Goal: Use online tool/utility: Utilize a website feature to perform a specific function

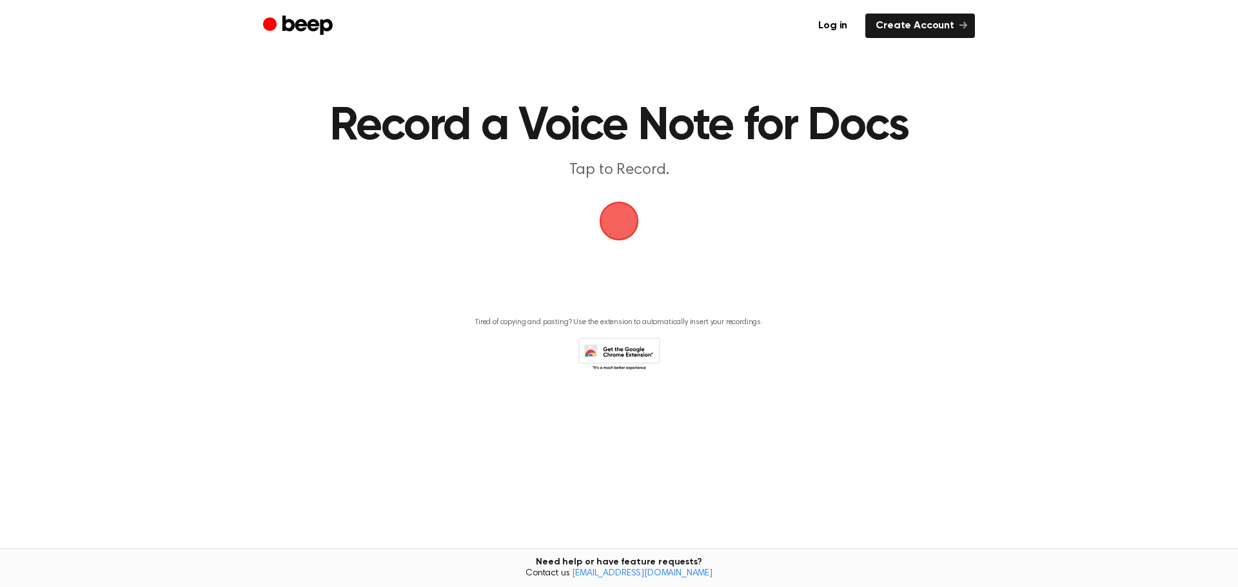
click at [612, 230] on span "button" at bounding box center [619, 221] width 44 height 44
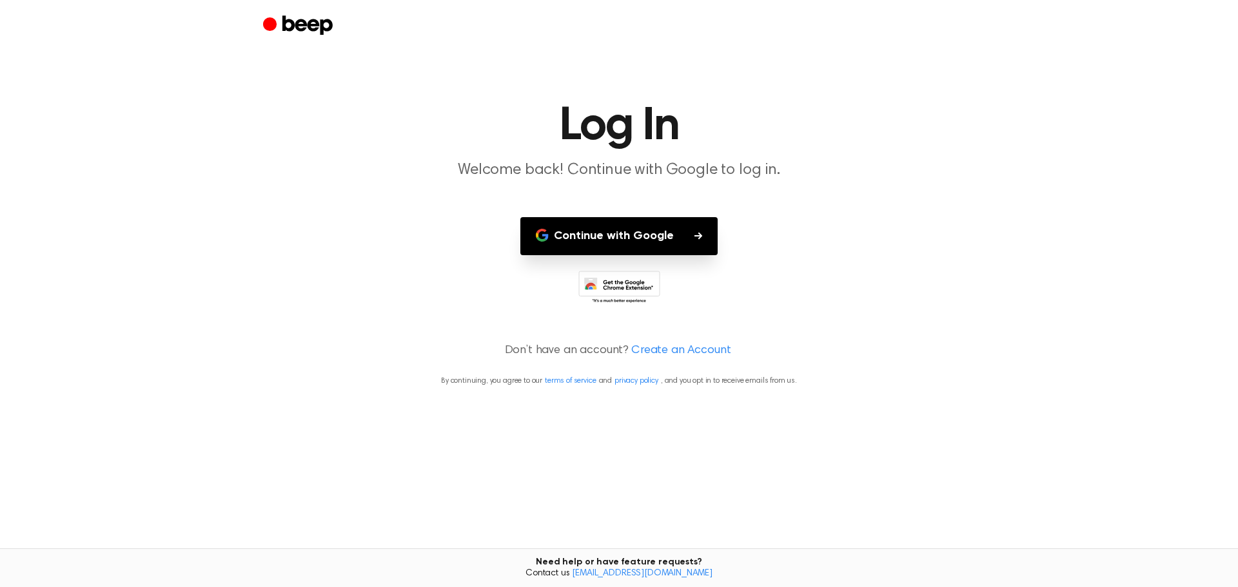
click at [615, 242] on button "Continue with Google" at bounding box center [618, 236] width 197 height 38
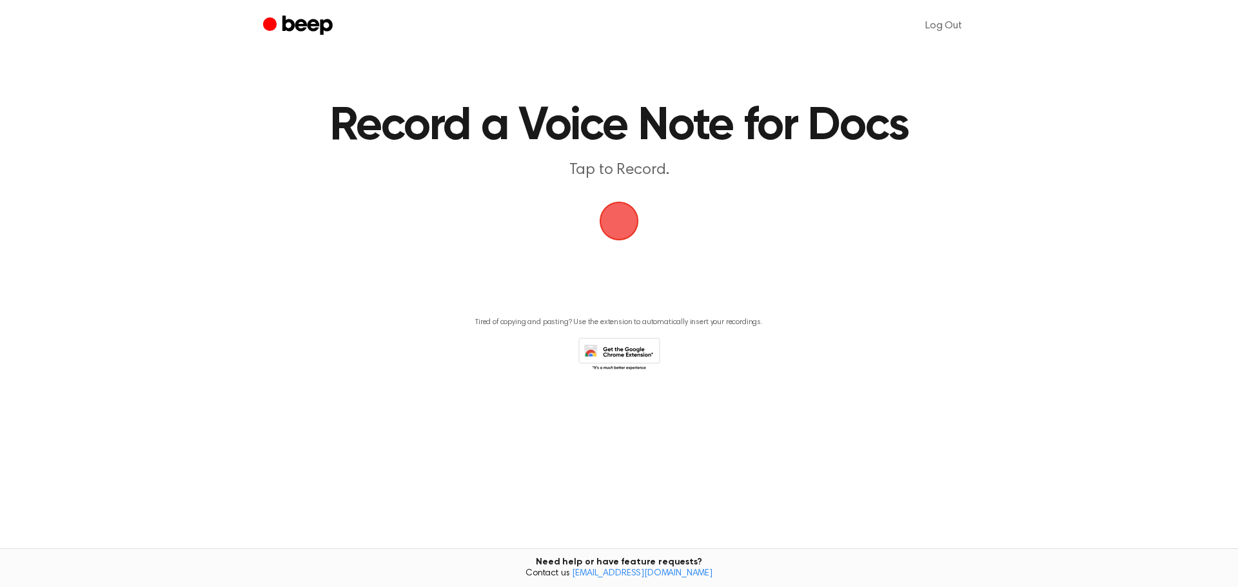
click at [617, 226] on span "button" at bounding box center [619, 222] width 42 height 42
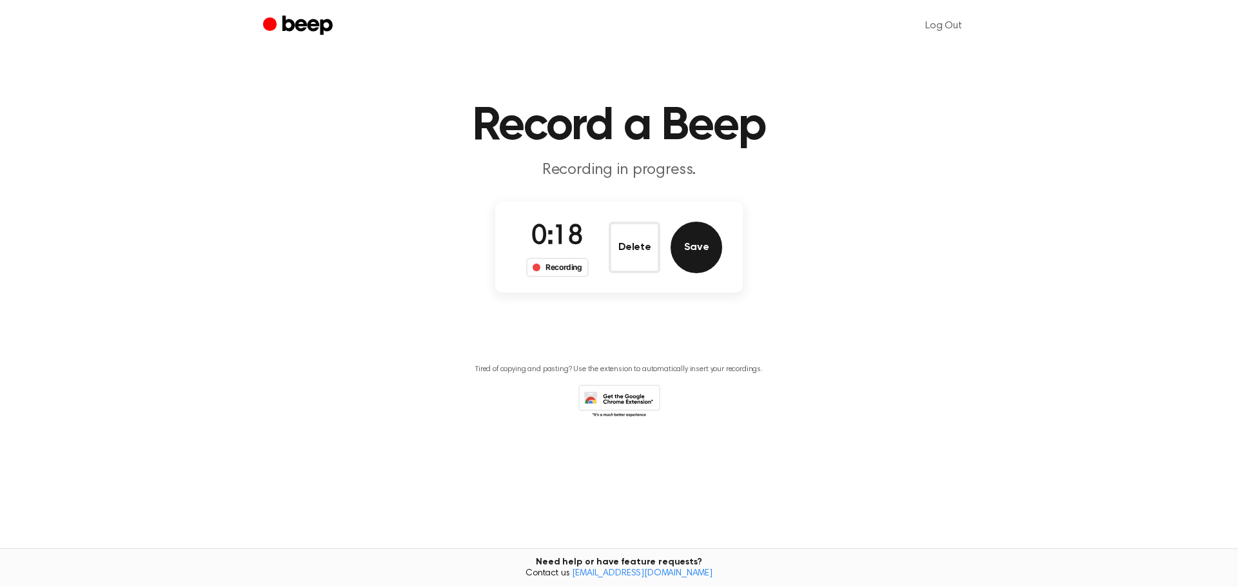
click at [689, 251] on button "Save" at bounding box center [697, 248] width 52 height 52
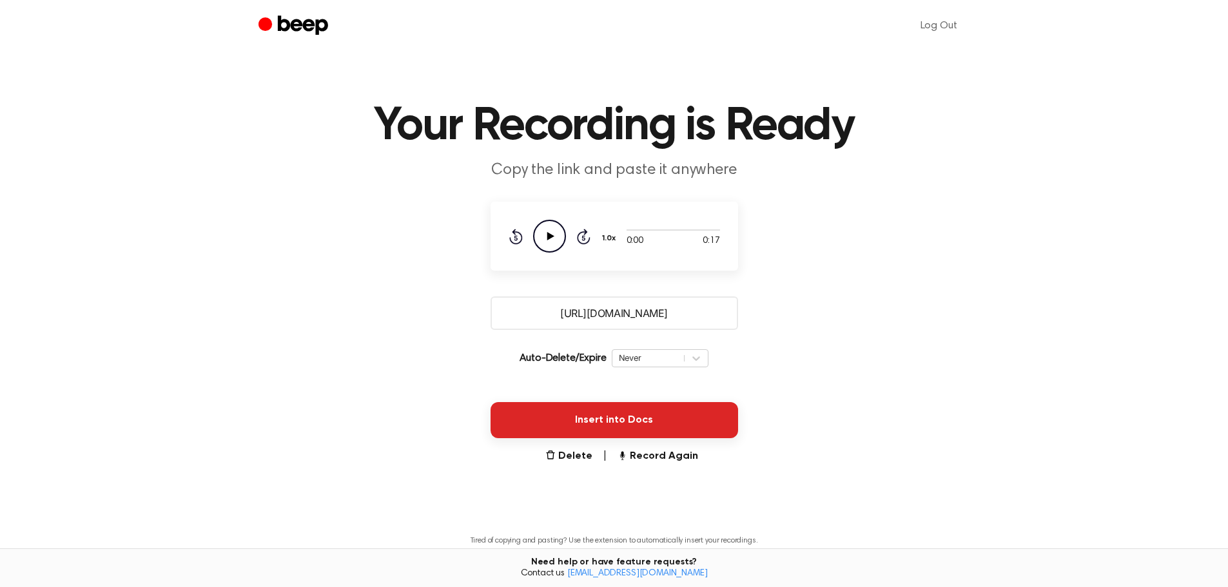
click at [618, 423] on button "Insert into Docs" at bounding box center [615, 420] width 248 height 36
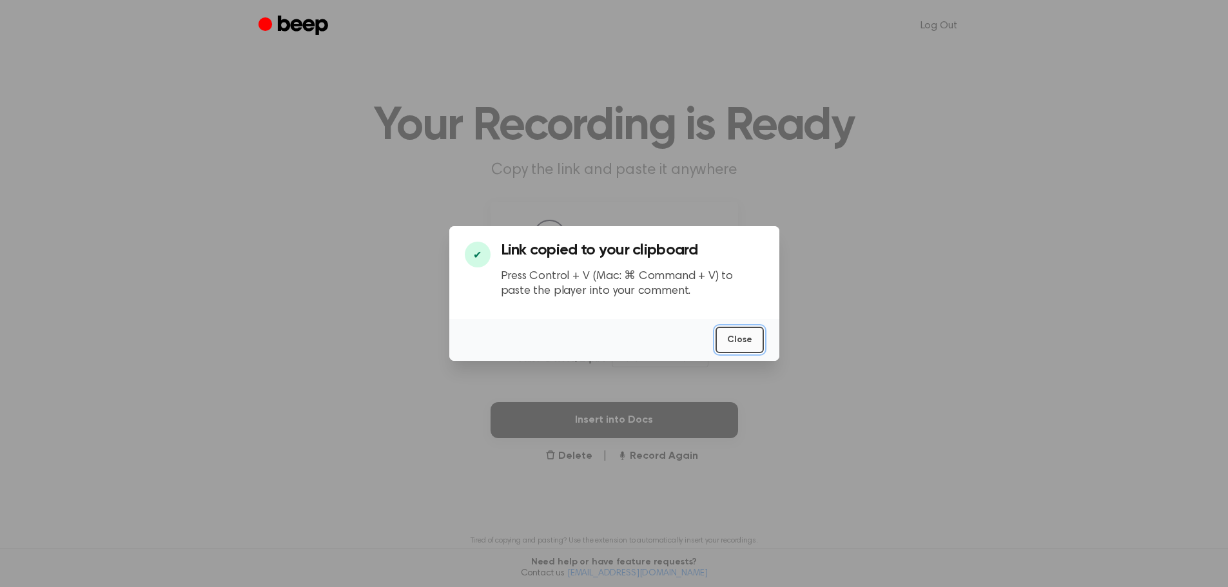
click at [739, 343] on button "Close" at bounding box center [740, 340] width 48 height 26
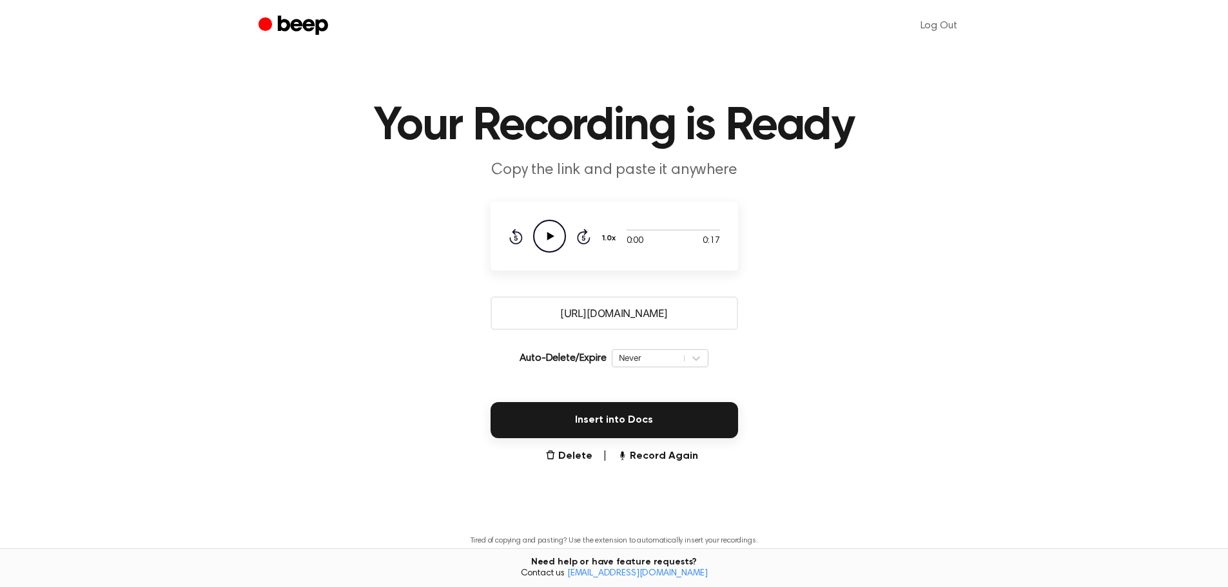
drag, startPoint x: 685, startPoint y: 316, endPoint x: 522, endPoint y: 322, distance: 163.3
click at [522, 322] on input "[URL][DOMAIN_NAME]" at bounding box center [615, 314] width 248 height 34
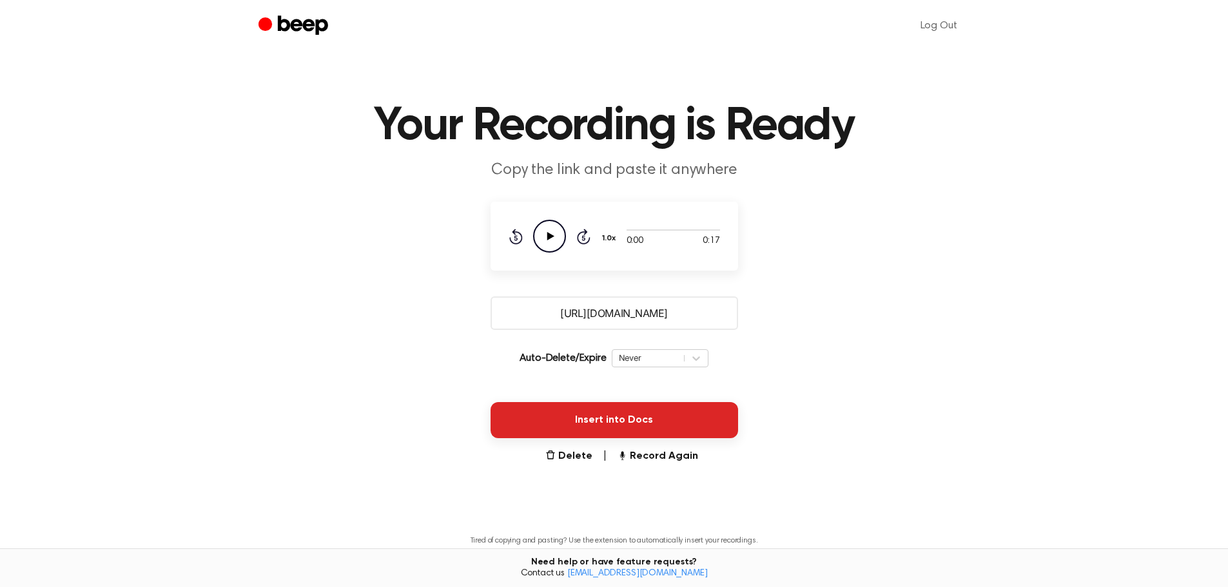
click at [635, 422] on button "Insert into Docs" at bounding box center [615, 420] width 248 height 36
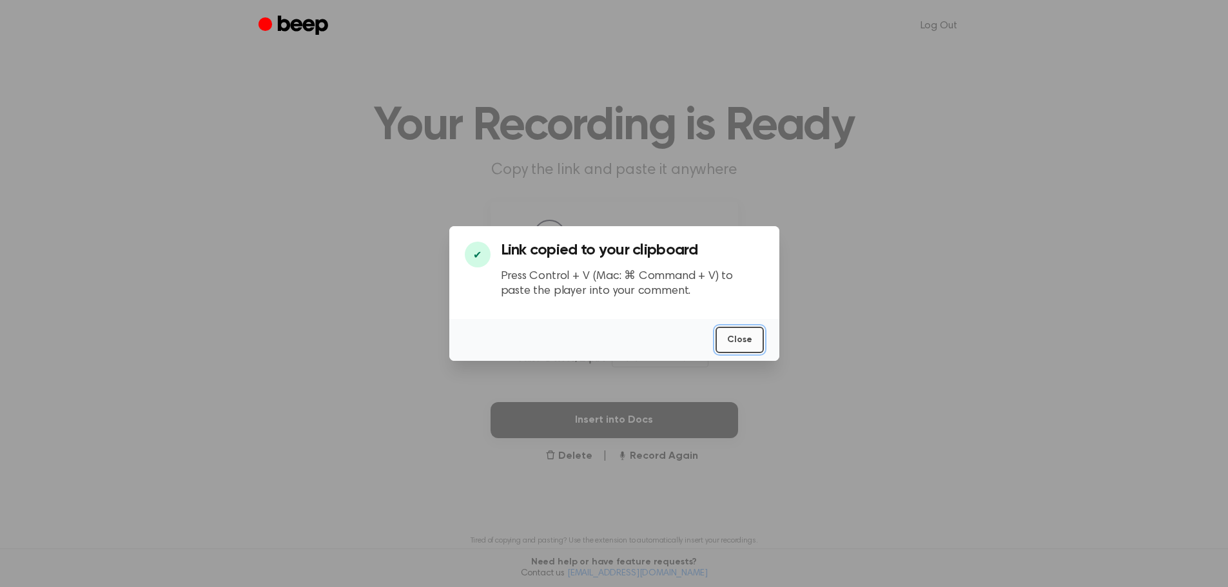
click at [733, 345] on button "Close" at bounding box center [740, 340] width 48 height 26
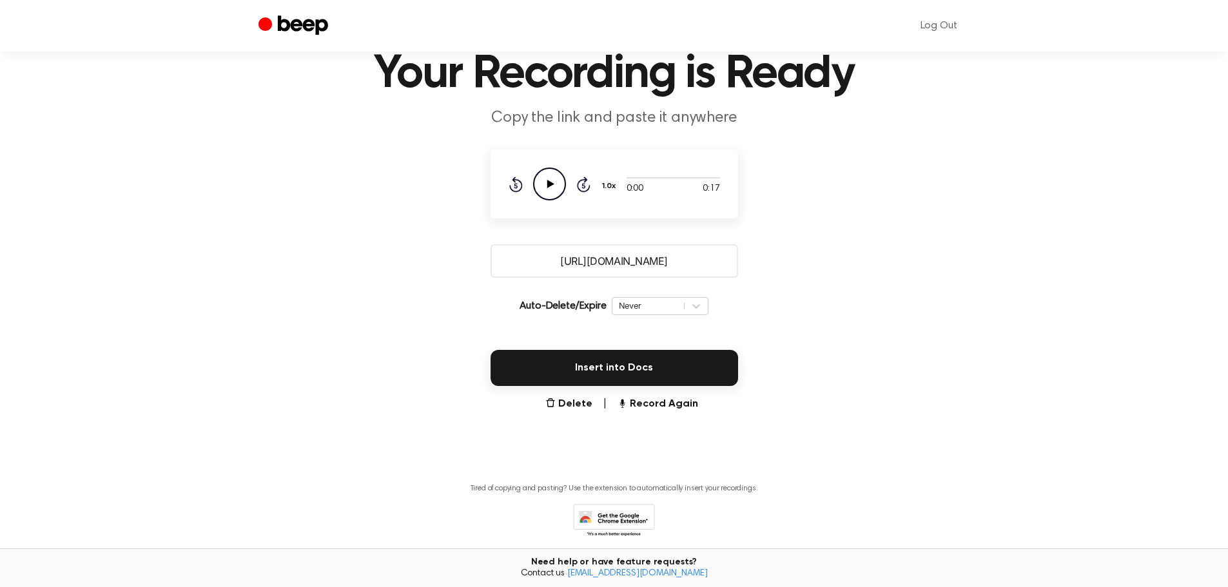
scroll to position [103, 0]
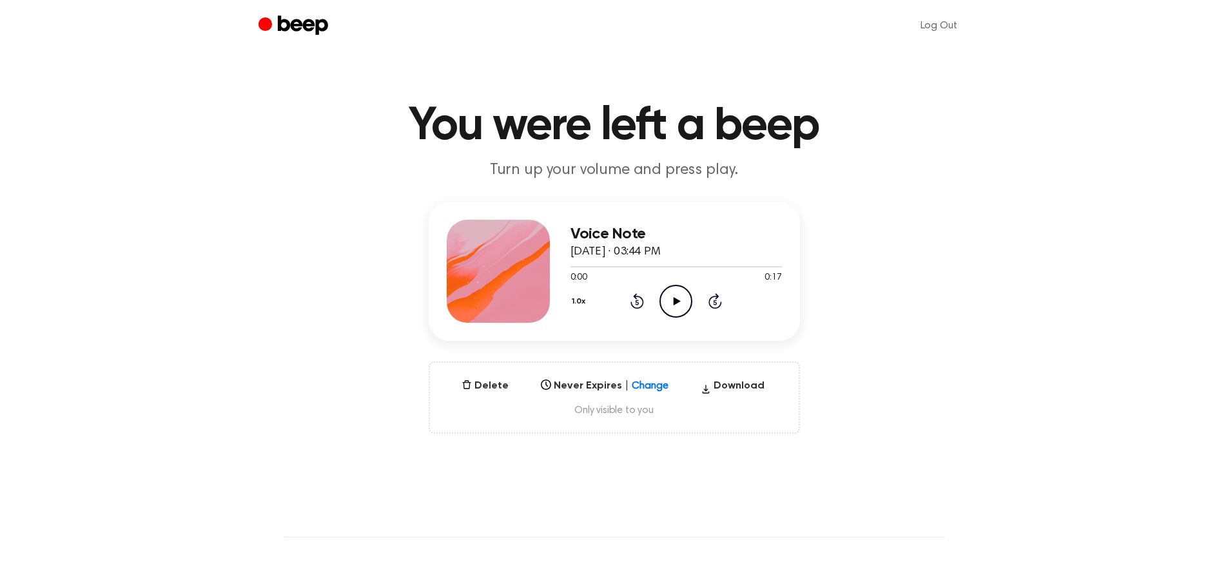
click at [676, 305] on icon "Play Audio" at bounding box center [676, 301] width 33 height 33
click at [680, 298] on icon "Pause Audio" at bounding box center [676, 301] width 33 height 33
